Goal: Task Accomplishment & Management: Manage account settings

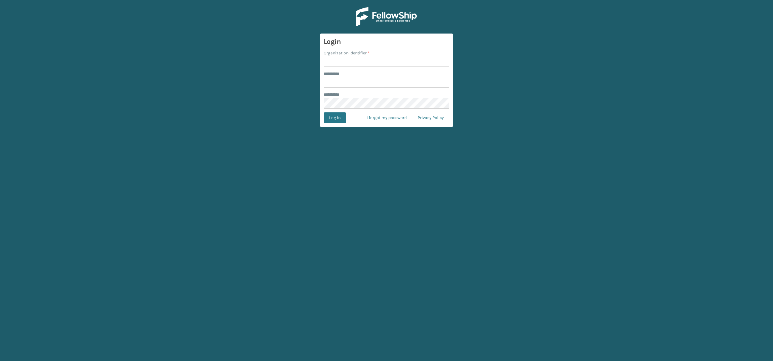
click at [392, 16] on img at bounding box center [386, 16] width 60 height 19
click at [333, 117] on button "Log In" at bounding box center [335, 117] width 22 height 11
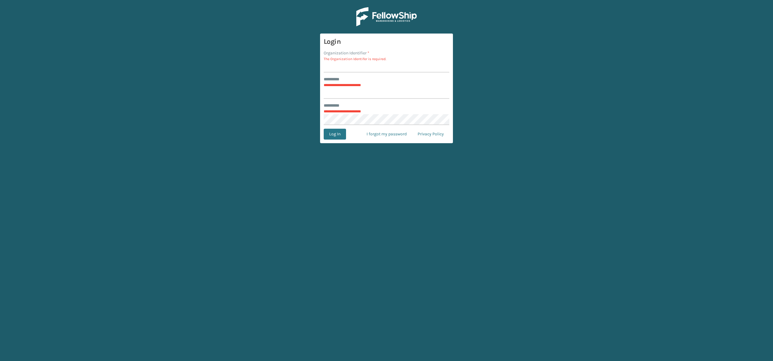
click at [393, 18] on img at bounding box center [386, 16] width 60 height 19
